Goal: Contribute content

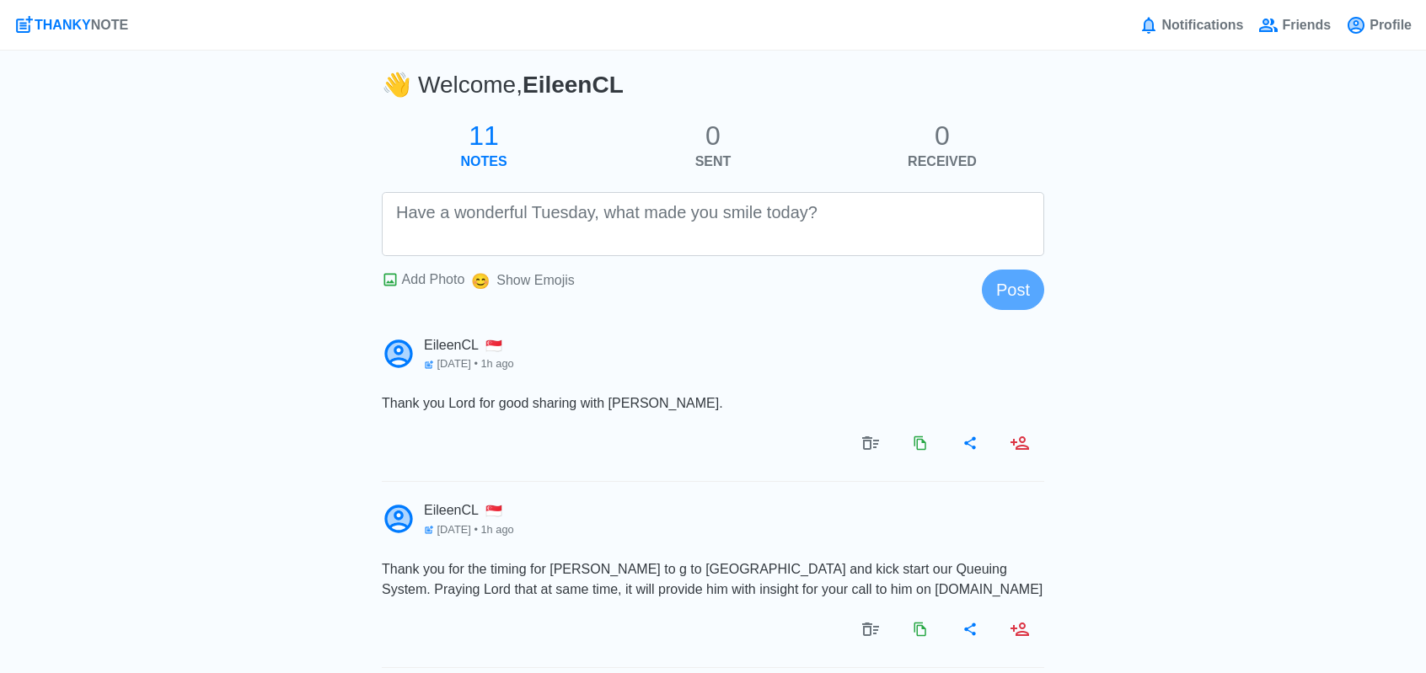
click at [480, 232] on textarea at bounding box center [713, 224] width 662 height 64
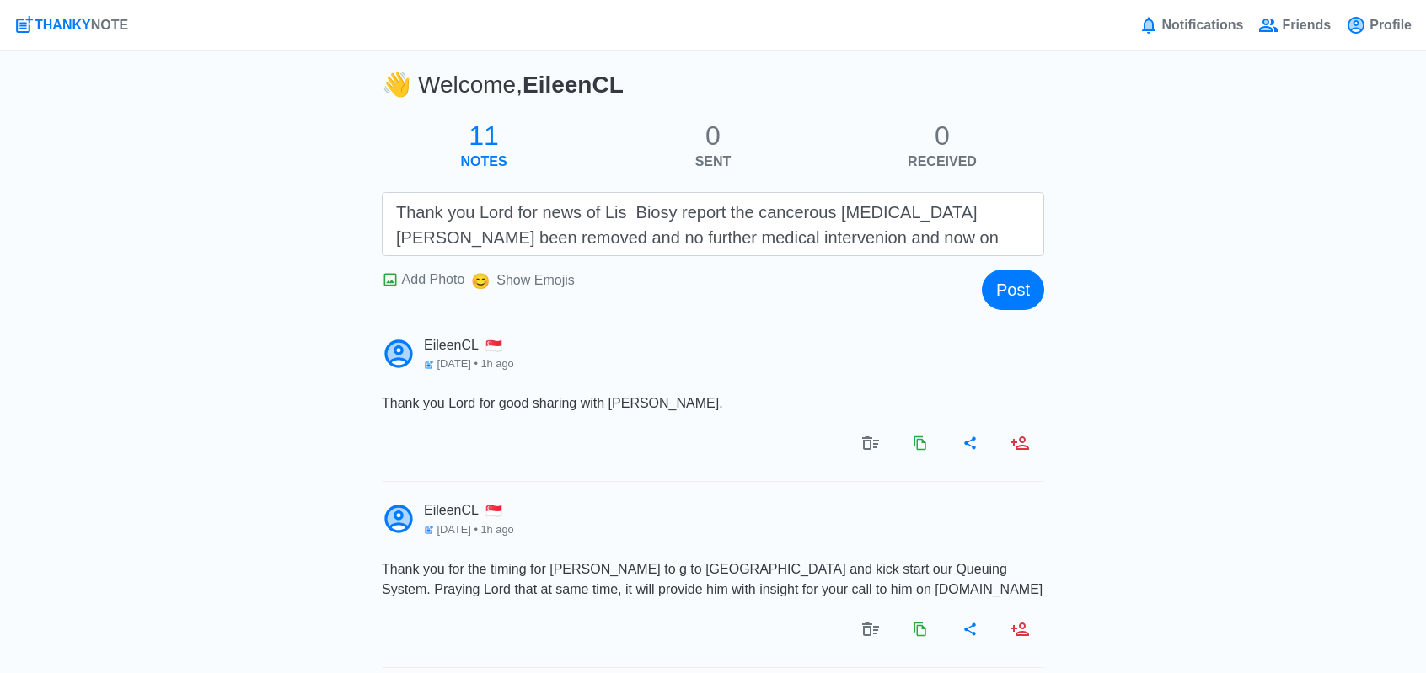
click at [749, 234] on textarea "Thank you Lord for news of Lis Biosy report the cancerous [MEDICAL_DATA] [PERSO…" at bounding box center [713, 224] width 662 height 64
click at [902, 237] on textarea "Thank you Lord for news of [PERSON_NAME] Biosy report the cancerous [MEDICAL_DA…" at bounding box center [713, 224] width 662 height 64
drag, startPoint x: 607, startPoint y: 211, endPoint x: 623, endPoint y: 212, distance: 16.1
click at [623, 212] on textarea "Thank you Lord for news of [PERSON_NAME] Biosy report the cancerous [MEDICAL_DA…" at bounding box center [713, 224] width 662 height 64
click at [614, 215] on textarea "Thank you Lord for news of [PERSON_NAME] Biosy report the cancerous [MEDICAL_DA…" at bounding box center [713, 224] width 662 height 64
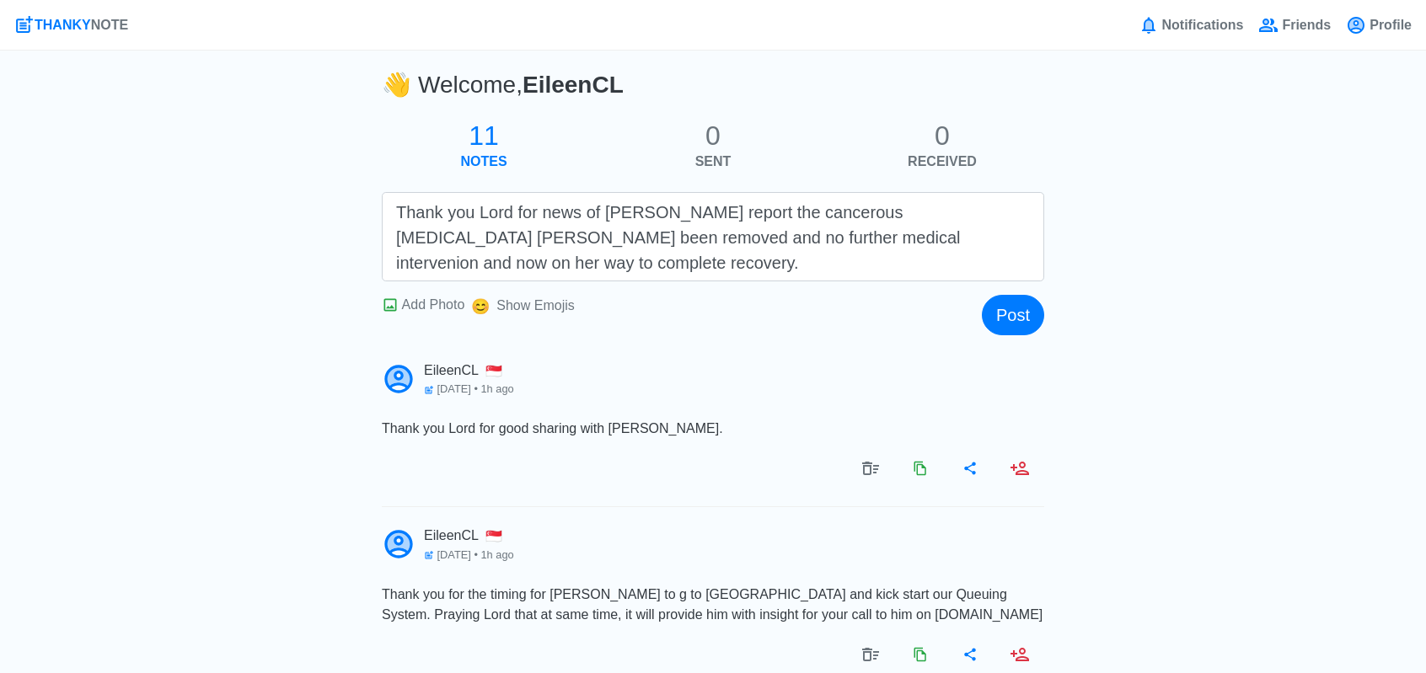
click at [635, 212] on textarea "Thank you Lord for news of [PERSON_NAME] report the cancerous [MEDICAL_DATA] [P…" at bounding box center [713, 236] width 662 height 89
click at [631, 213] on textarea "Thank you Lord for news of [PERSON_NAME] report the cancerous [MEDICAL_DATA] [P…" at bounding box center [713, 236] width 662 height 89
click at [670, 217] on textarea "Thank you Lord for news of [PERSON_NAME]' Biosy report the cancerous [MEDICAL_D…" at bounding box center [713, 236] width 662 height 89
click at [757, 228] on textarea "Thank you Lord for news of [PERSON_NAME]' [MEDICAL_DATA] report the cancerous […" at bounding box center [713, 236] width 662 height 89
click at [912, 212] on textarea "Thank you Lord for news of [PERSON_NAME]' [MEDICAL_DATA] report the cancerous […" at bounding box center [713, 236] width 662 height 89
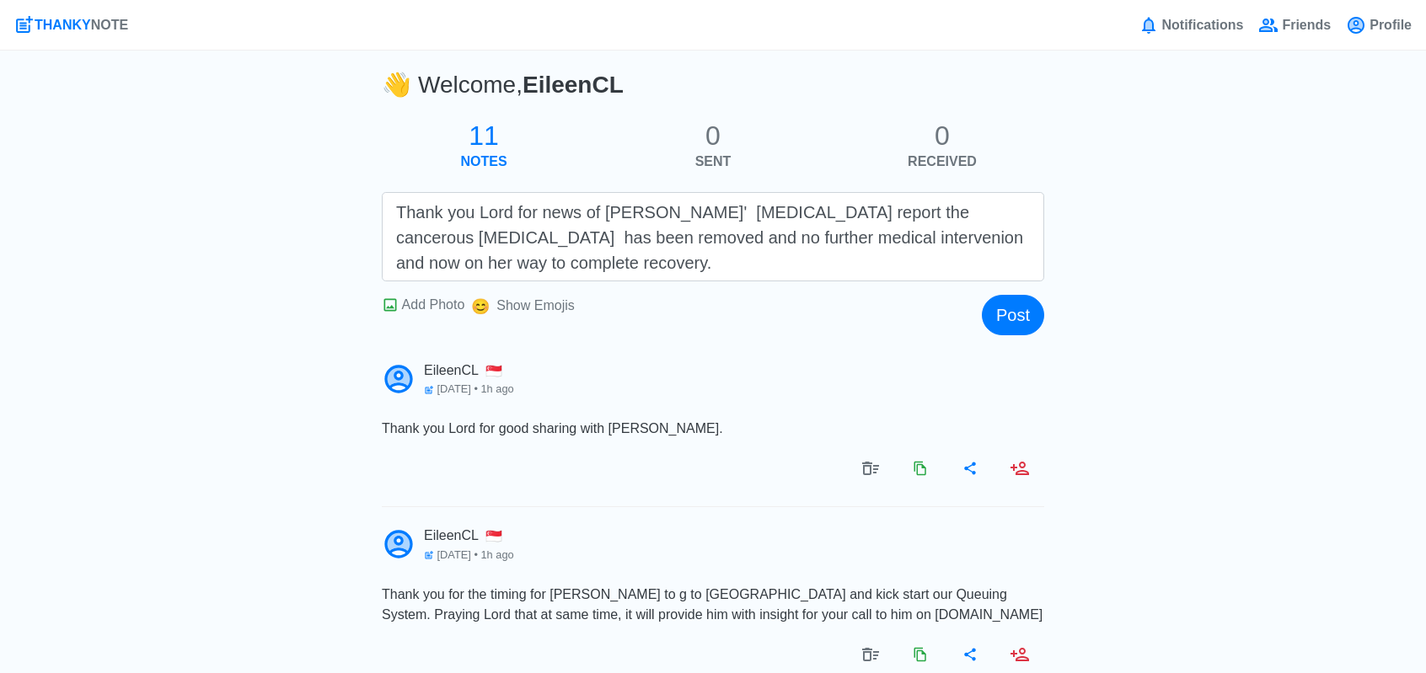
click at [517, 255] on textarea "Thank you Lord for news of [PERSON_NAME]' [MEDICAL_DATA] report the cancerous […" at bounding box center [713, 236] width 662 height 89
click at [910, 215] on textarea "Thank you Lord for news of [PERSON_NAME]' [MEDICAL_DATA] report the cancerous […" at bounding box center [713, 236] width 662 height 89
click at [678, 262] on textarea "Thank you Lord for news of [PERSON_NAME]' [MEDICAL_DATA] report the cancerous […" at bounding box center [713, 236] width 662 height 89
click at [644, 211] on textarea "Thank you Lord for news of [PERSON_NAME]' [MEDICAL_DATA] report the cancerous […" at bounding box center [713, 236] width 662 height 89
click at [804, 210] on textarea "Thank you Lord for news of [PERSON_NAME]' Tyyroid [MEDICAL_DATA] report the can…" at bounding box center [713, 236] width 662 height 89
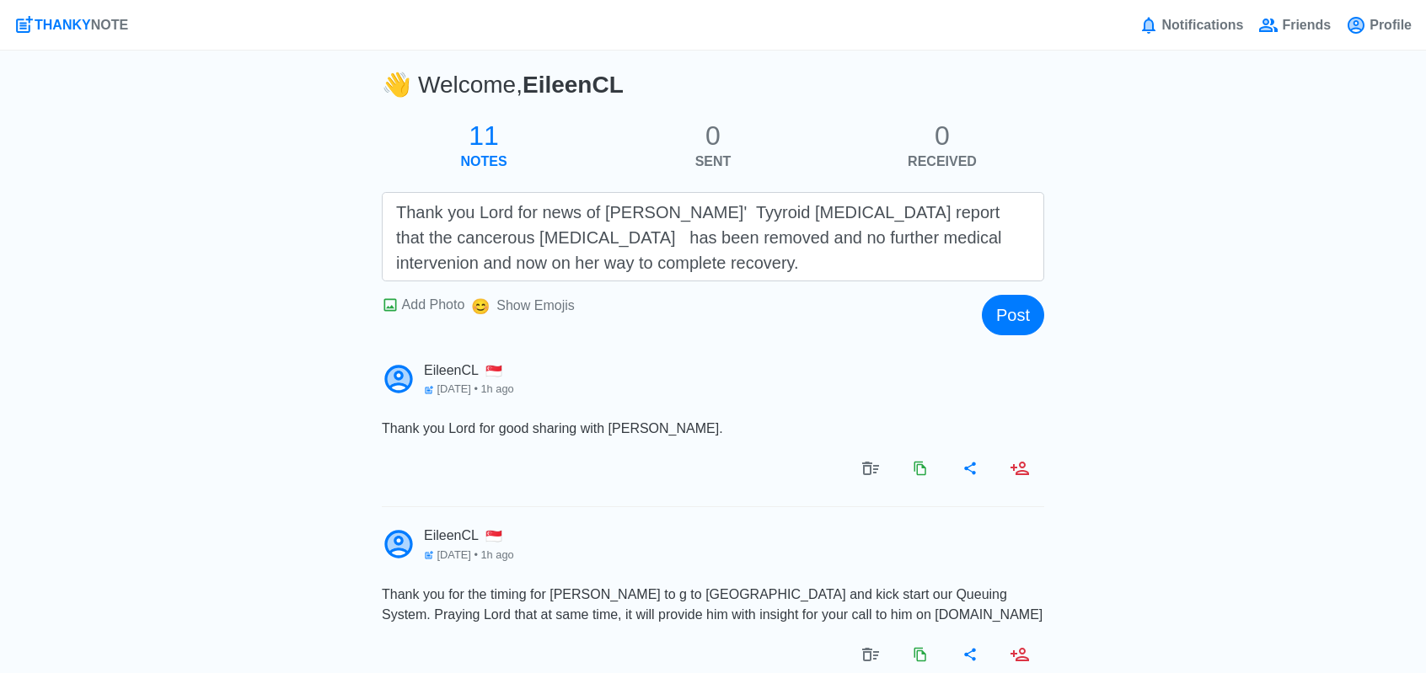
click at [467, 241] on textarea "Thank you Lord for news of [PERSON_NAME]' Tyyroid [MEDICAL_DATA] report that th…" at bounding box center [713, 236] width 662 height 89
click at [693, 242] on textarea "Thank you Lord for news of [PERSON_NAME]' Tyyroid [MEDICAL_DATA] report that th…" at bounding box center [713, 236] width 662 height 89
click at [882, 239] on textarea "Thank you Lord for news of [PERSON_NAME]' Tyyroid [MEDICAL_DATA] report that th…" at bounding box center [713, 236] width 662 height 89
type textarea "Thank you Lord for news of [PERSON_NAME]' Tyyroid [MEDICAL_DATA] report that th…"
click at [1032, 316] on button "Post" at bounding box center [1013, 315] width 62 height 40
